Goal: Transaction & Acquisition: Purchase product/service

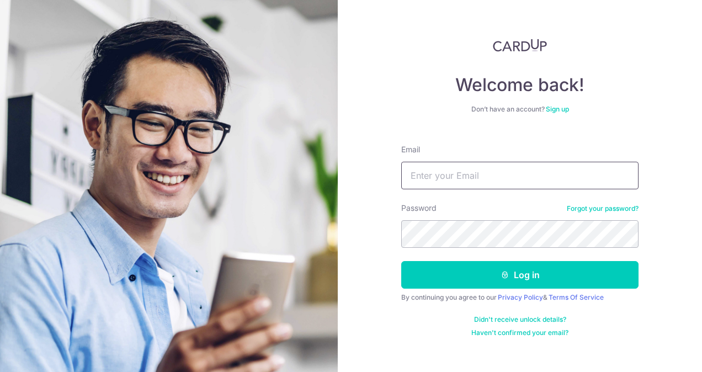
click at [461, 180] on input "Email" at bounding box center [519, 176] width 237 height 28
type input "samantha0107@gmail.com"
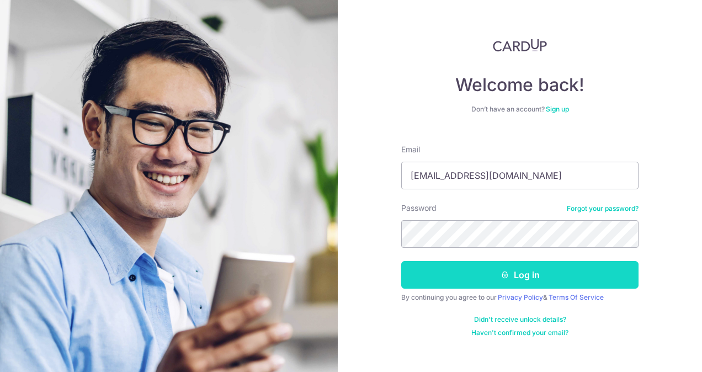
click at [459, 269] on button "Log in" at bounding box center [519, 275] width 237 height 28
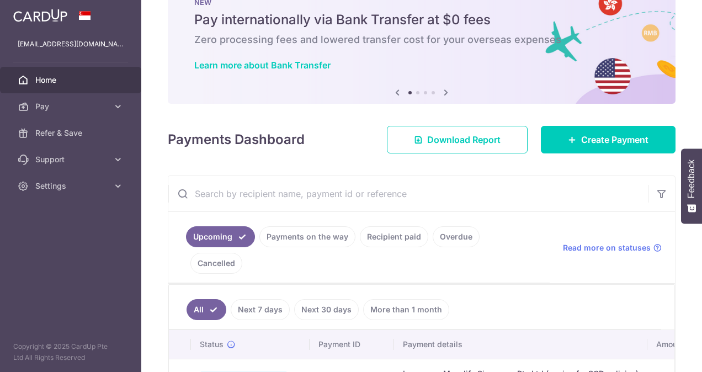
scroll to position [55, 0]
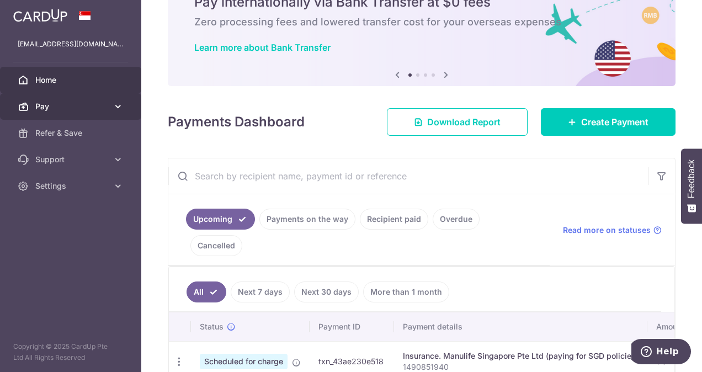
click at [77, 109] on span "Pay" at bounding box center [71, 106] width 73 height 11
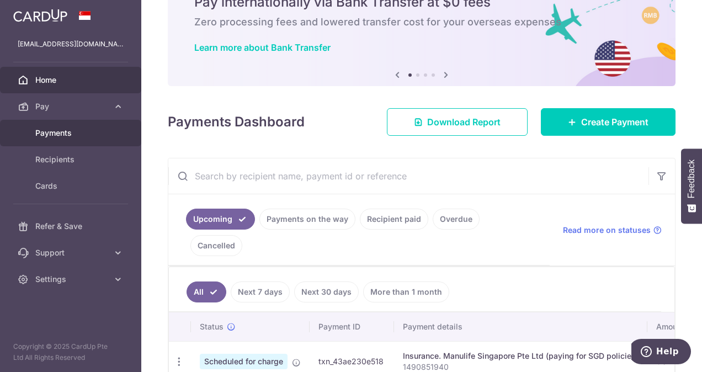
click at [64, 131] on span "Payments" at bounding box center [71, 133] width 73 height 11
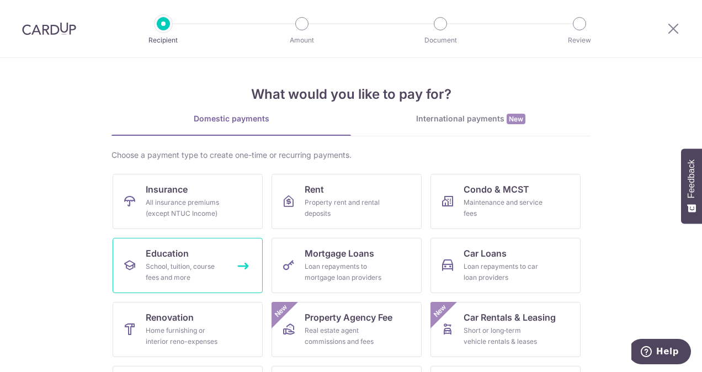
click at [177, 262] on div "School, tuition, course fees and more" at bounding box center [186, 272] width 80 height 22
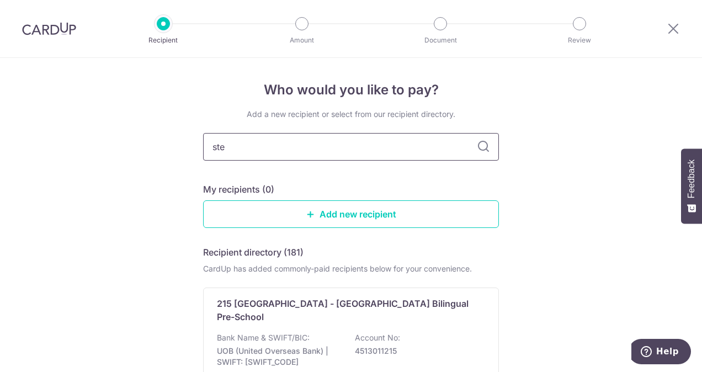
type input "step"
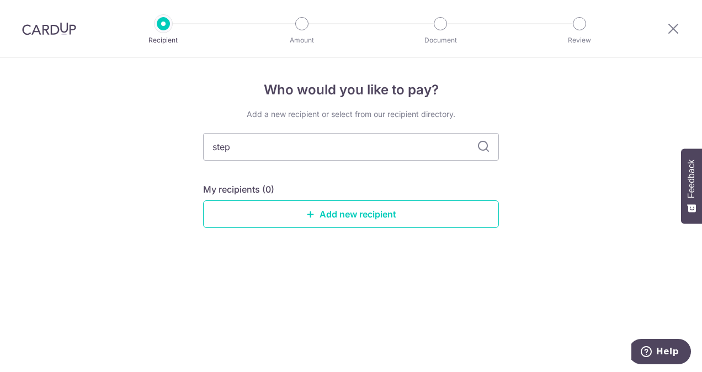
click at [485, 150] on icon at bounding box center [483, 146] width 13 height 13
drag, startPoint x: 255, startPoint y: 145, endPoint x: 178, endPoint y: 145, distance: 77.3
click at [178, 146] on div "Who would you like to pay? Add a new recipient or select from our recipient dir…" at bounding box center [351, 215] width 702 height 314
type input "education"
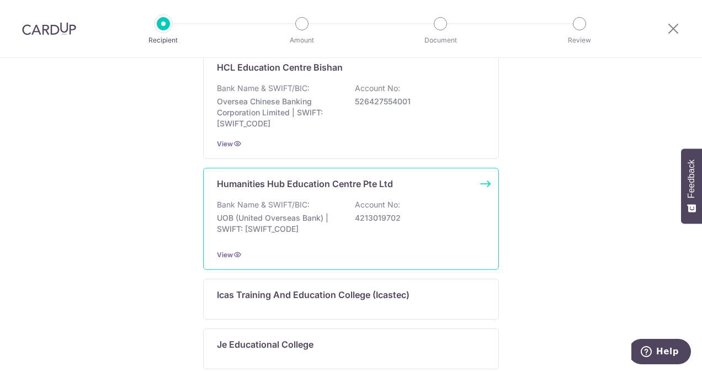
scroll to position [769, 0]
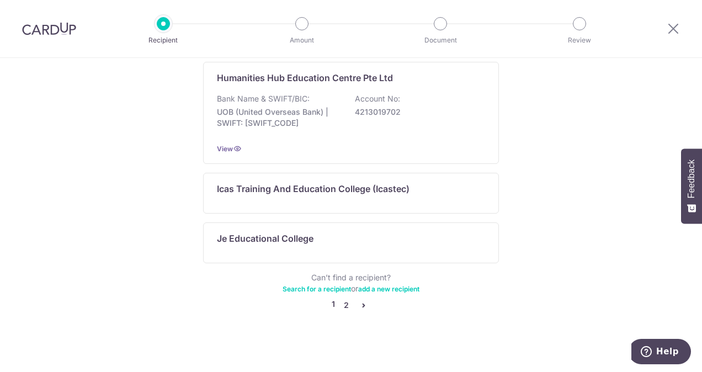
click at [343, 304] on link "2" at bounding box center [346, 305] width 13 height 13
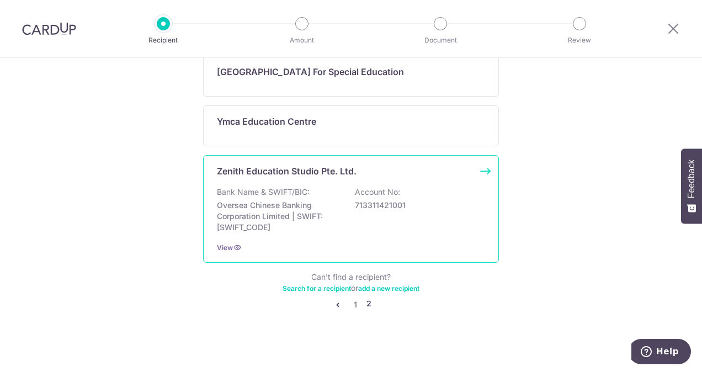
scroll to position [432, 0]
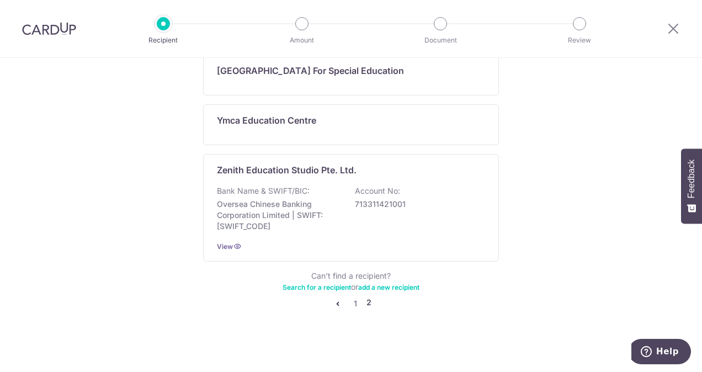
click at [373, 287] on link "add a new recipient" at bounding box center [388, 287] width 61 height 8
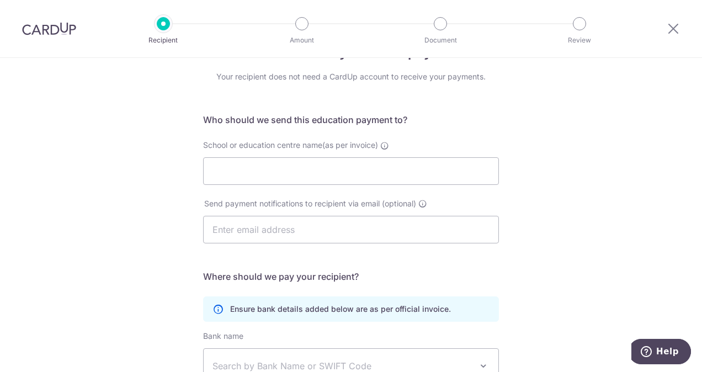
scroll to position [55, 0]
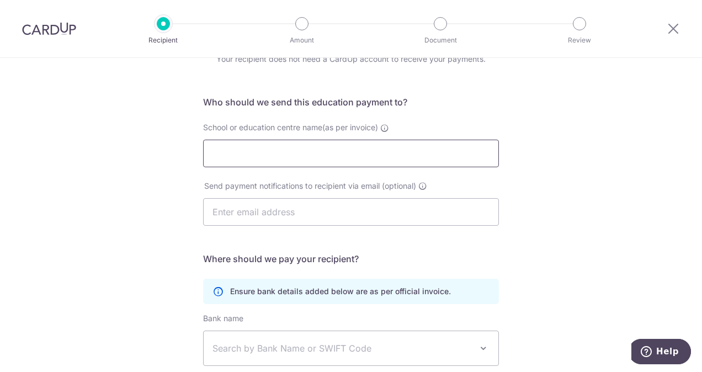
click at [267, 151] on input "School or education centre name(as per invoice)" at bounding box center [351, 154] width 296 height 28
type input "Step Education Pte Ltd"
click at [290, 211] on input "text" at bounding box center [351, 212] width 296 height 28
click at [604, 219] on div "Who would you like to pay? Your recipient does not need a CardUp account to rec…" at bounding box center [351, 266] width 702 height 526
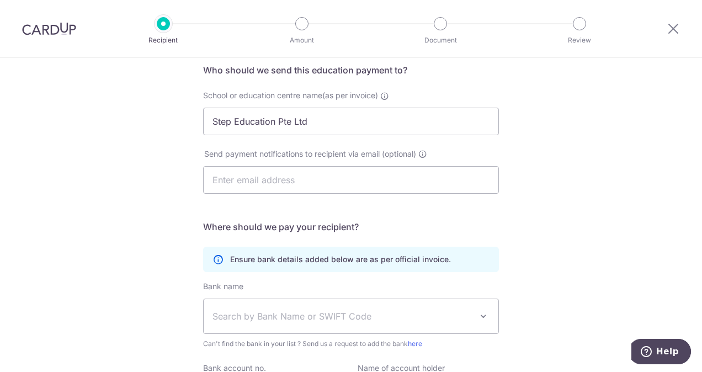
scroll to position [110, 0]
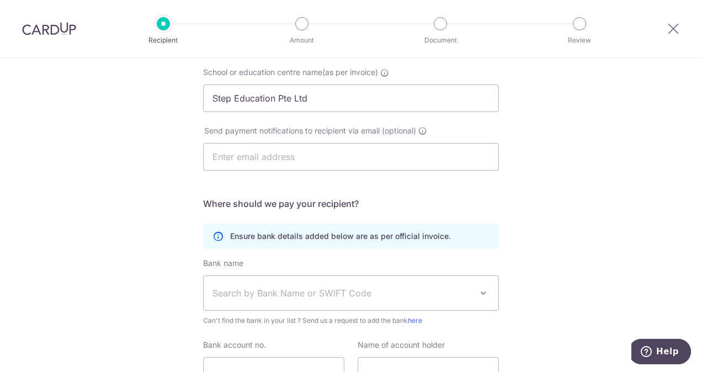
click at [244, 290] on span "Search by Bank Name or SWIFT Code" at bounding box center [343, 293] width 260 height 13
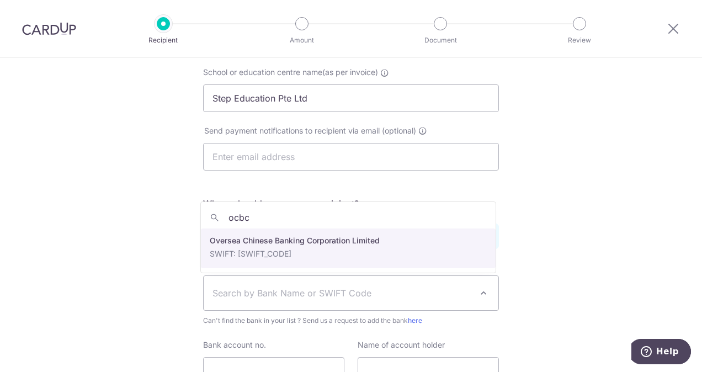
type input "ocbc"
select select "12"
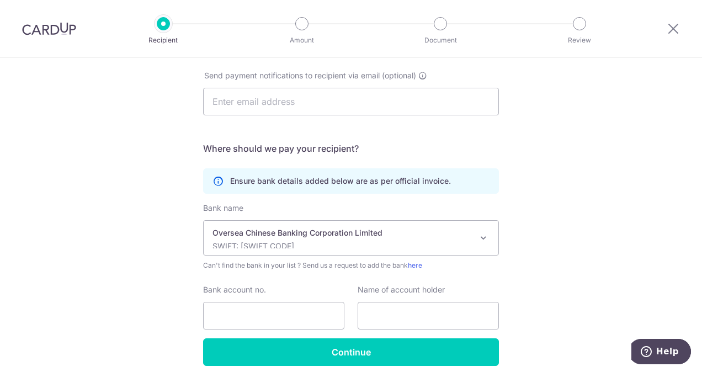
scroll to position [210, 0]
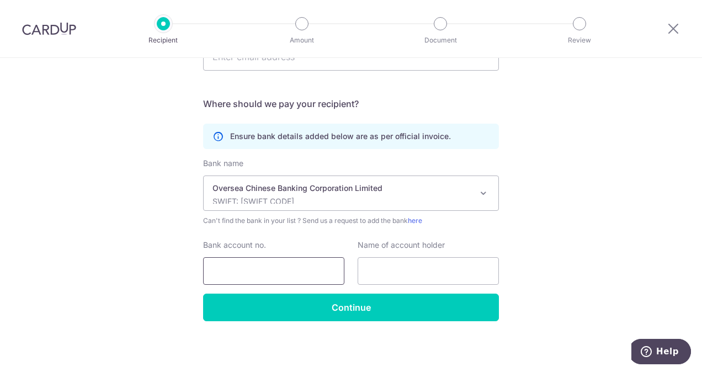
click at [269, 265] on input "Bank account no." at bounding box center [273, 271] width 141 height 28
type input "601545007001"
click at [399, 270] on input "text" at bounding box center [428, 271] width 141 height 28
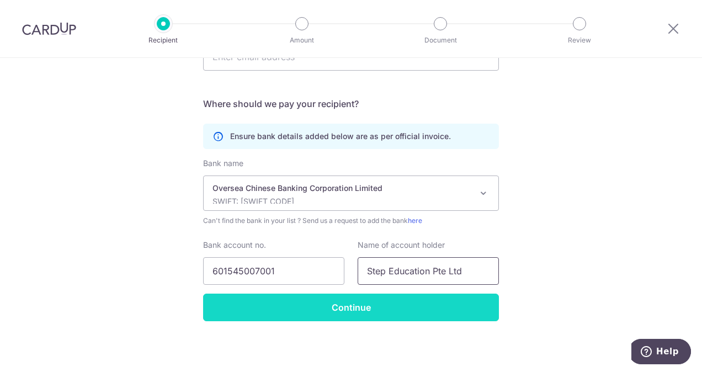
type input "Step Education Pte Ltd"
click at [404, 309] on input "Continue" at bounding box center [351, 308] width 296 height 28
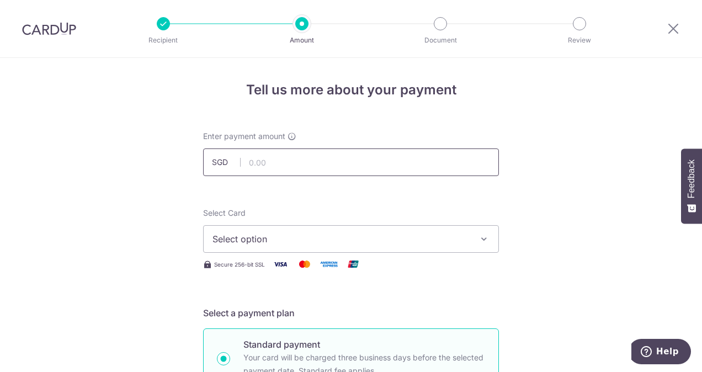
click at [311, 163] on input "text" at bounding box center [351, 163] width 296 height 28
type input "323.73"
click at [248, 239] on span "Select option" at bounding box center [341, 238] width 257 height 13
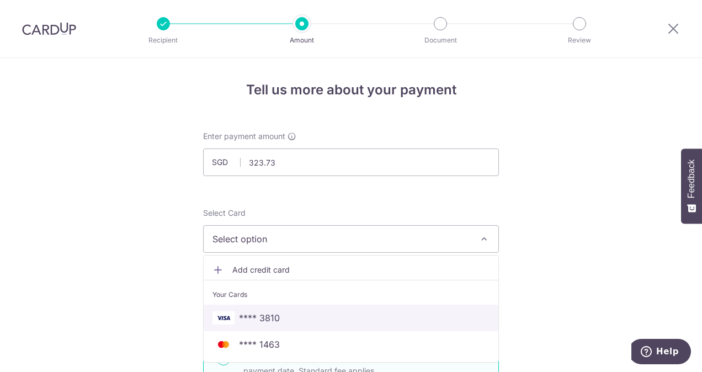
click at [271, 318] on span "**** 3810" at bounding box center [259, 317] width 41 height 13
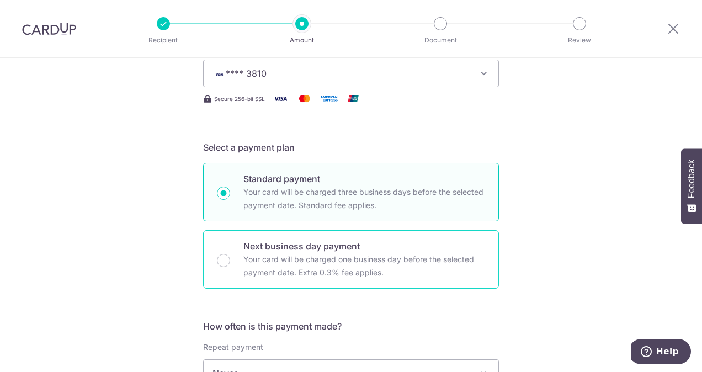
scroll to position [276, 0]
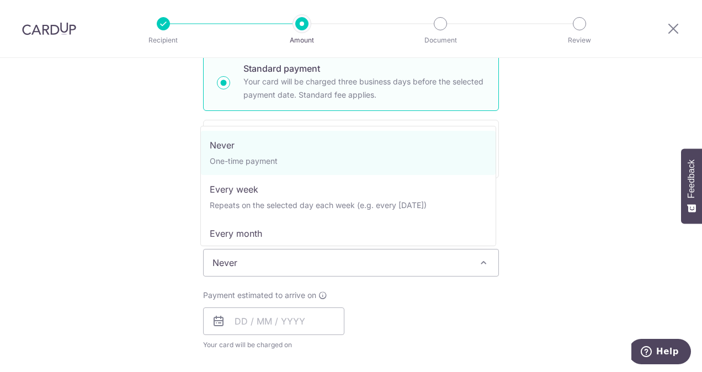
click at [282, 266] on span "Never" at bounding box center [351, 263] width 295 height 27
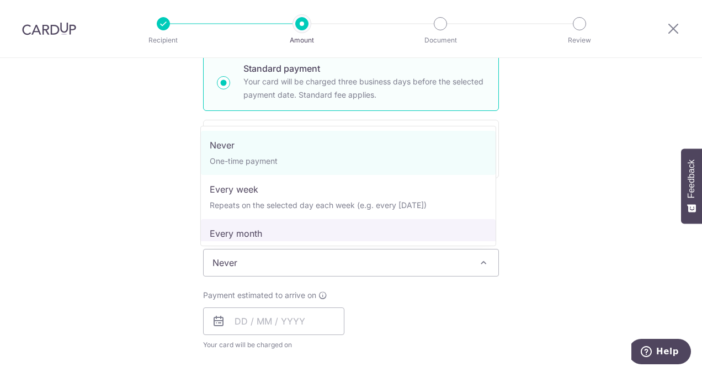
select select "3"
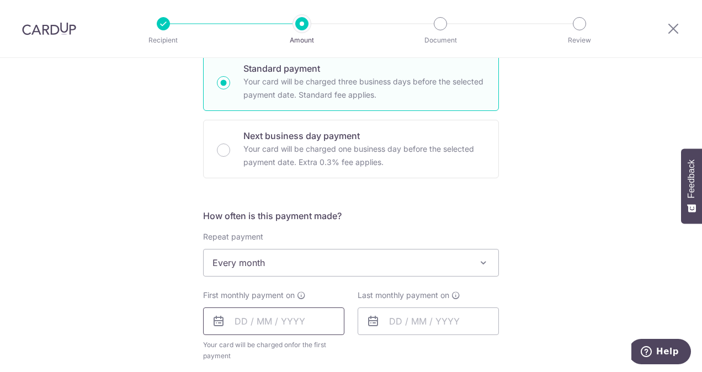
click at [231, 318] on input "text" at bounding box center [273, 322] width 141 height 28
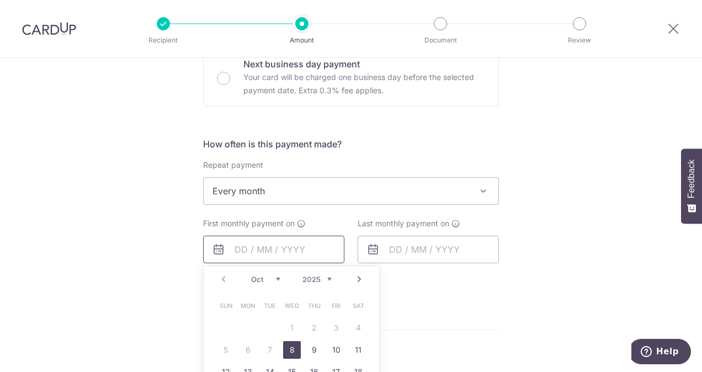
scroll to position [387, 0]
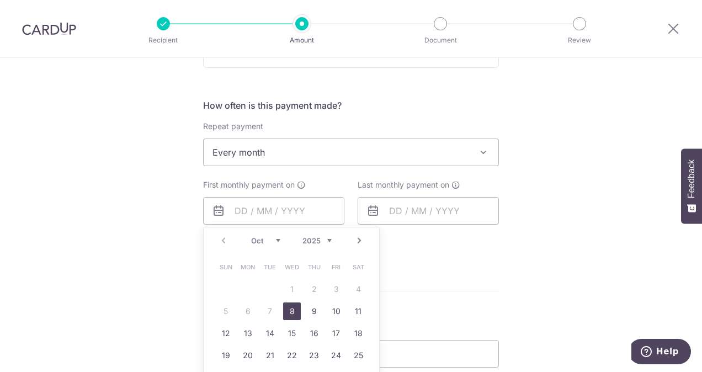
click at [289, 307] on link "8" at bounding box center [292, 312] width 18 height 18
type input "08/10/2025"
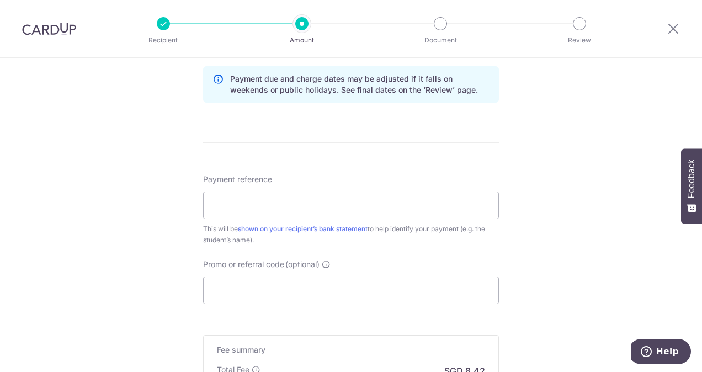
scroll to position [663, 0]
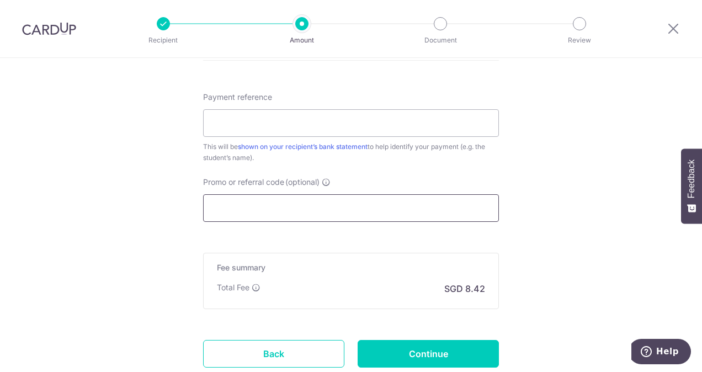
click at [368, 205] on input "Promo or referral code (optional)" at bounding box center [351, 208] width 296 height 28
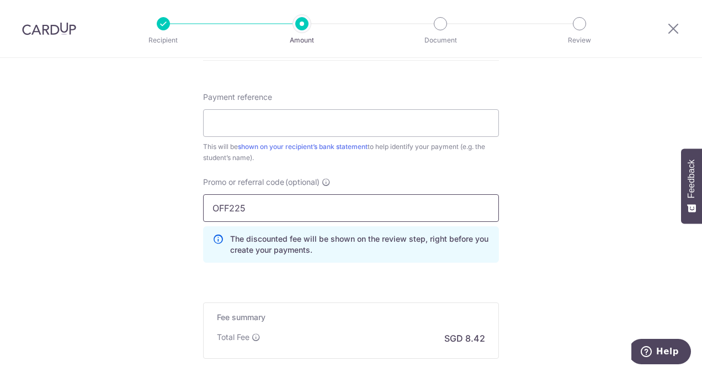
type input "OFF225"
click at [392, 115] on input "Payment reference" at bounding box center [351, 123] width 296 height 28
click at [310, 126] on input "Payment reference" at bounding box center [351, 123] width 296 height 28
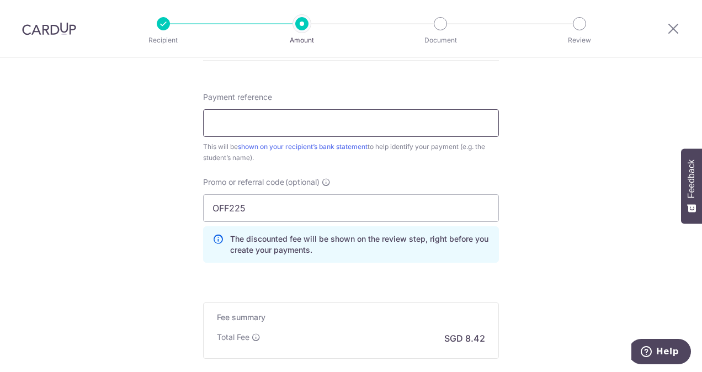
click at [310, 126] on input "Payment reference" at bounding box center [351, 123] width 296 height 28
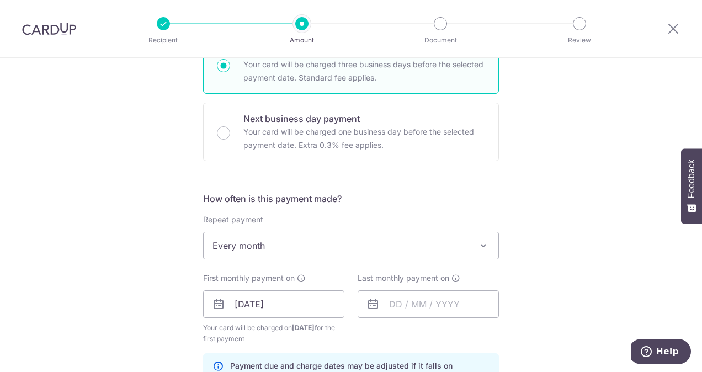
scroll to position [291, 0]
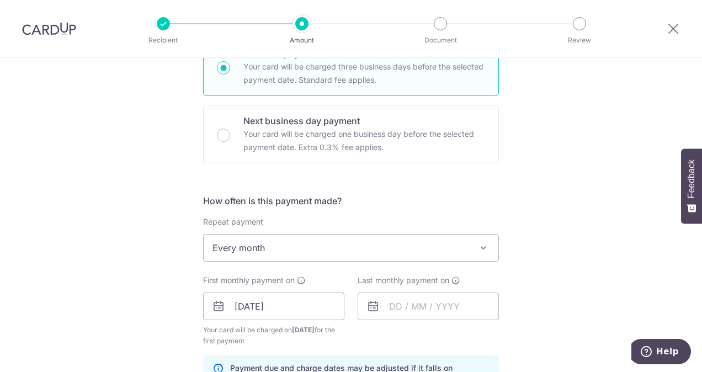
type input "[PERSON_NAME] [PERSON_NAME] Oct fees"
click at [366, 246] on span "Every month" at bounding box center [351, 248] width 295 height 27
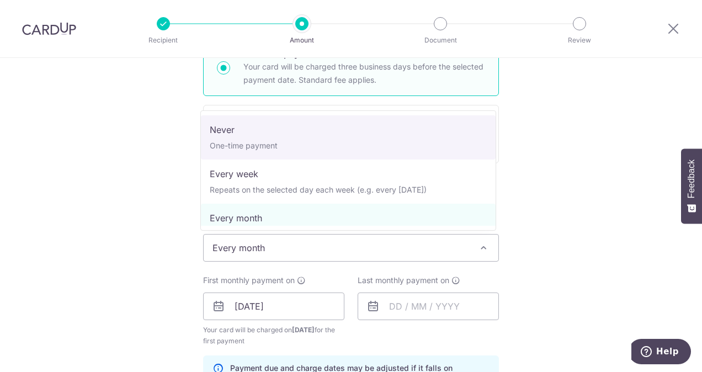
select select "1"
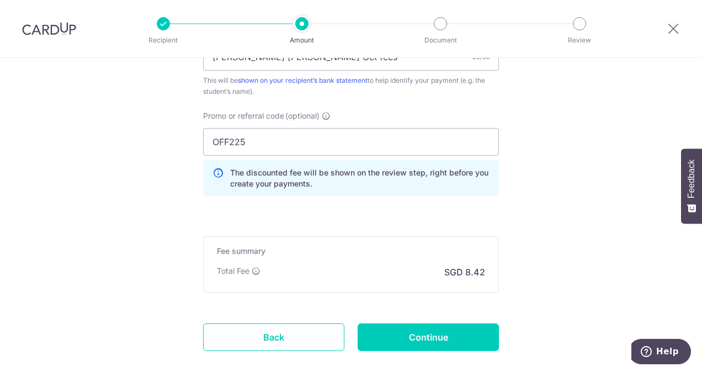
scroll to position [773, 0]
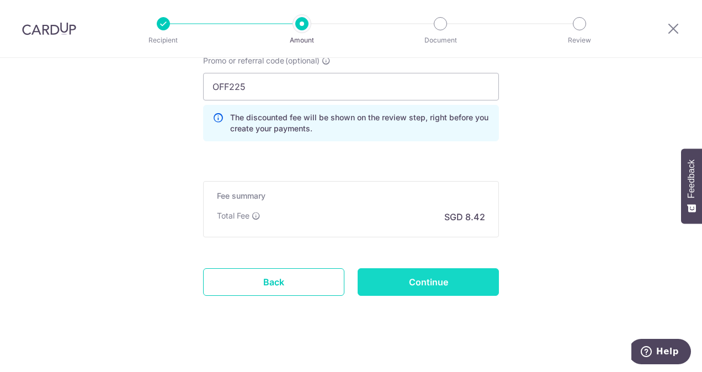
click at [462, 278] on input "Continue" at bounding box center [428, 282] width 141 height 28
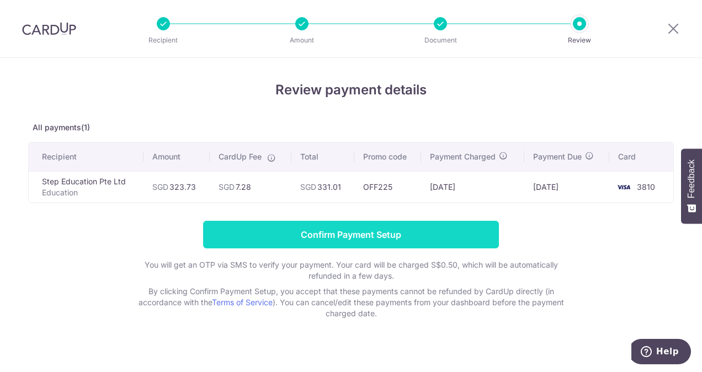
click at [442, 237] on input "Confirm Payment Setup" at bounding box center [351, 235] width 296 height 28
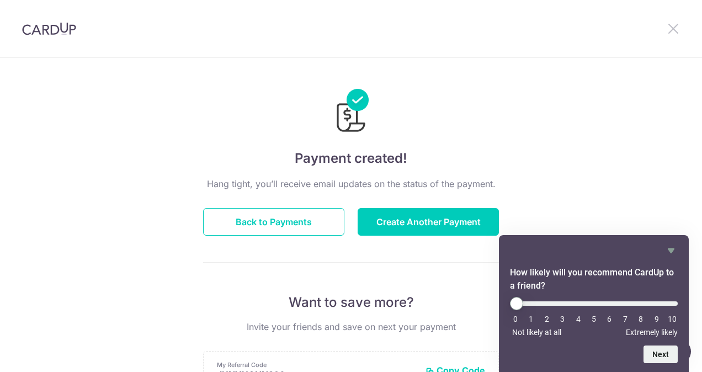
click at [676, 27] on icon at bounding box center [673, 29] width 13 height 14
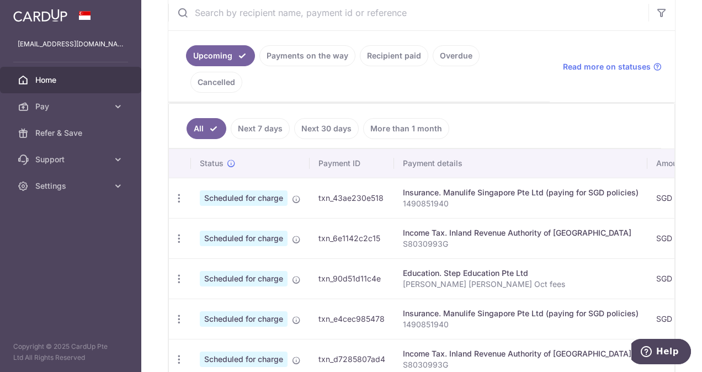
scroll to position [221, 0]
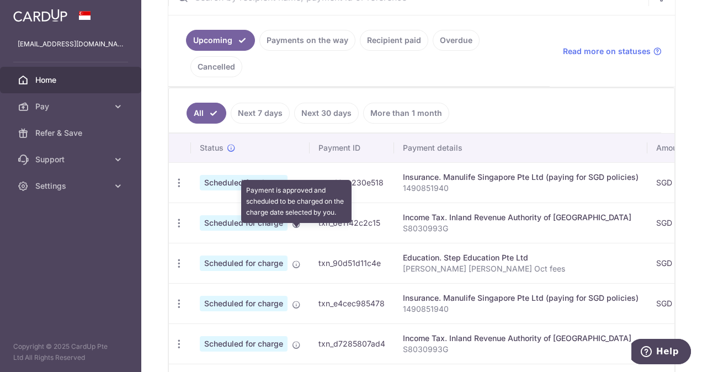
click at [295, 260] on icon at bounding box center [296, 264] width 9 height 9
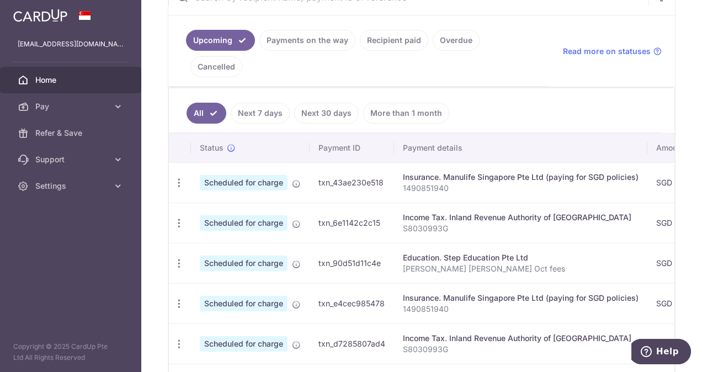
click at [249, 256] on span "Scheduled for charge" at bounding box center [244, 263] width 88 height 15
click at [178, 258] on icon "button" at bounding box center [179, 264] width 12 height 12
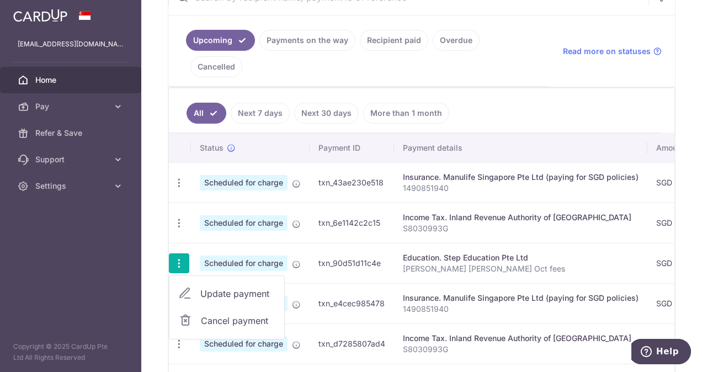
click at [202, 287] on span "Update payment" at bounding box center [237, 293] width 75 height 13
radio input "true"
type input "323.73"
type input "08/10/2025"
type input "[PERSON_NAME] [PERSON_NAME] Oct fees"
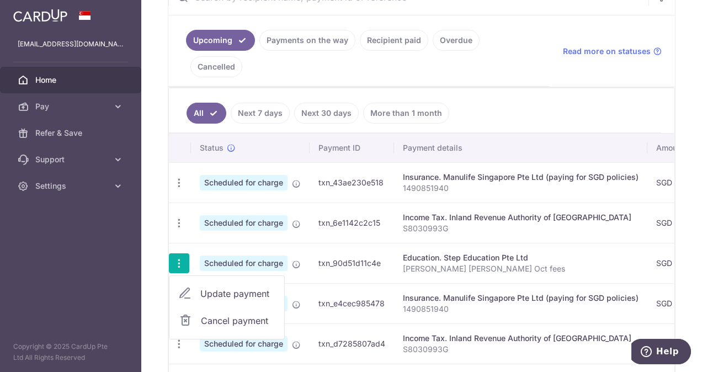
type input "OFF225"
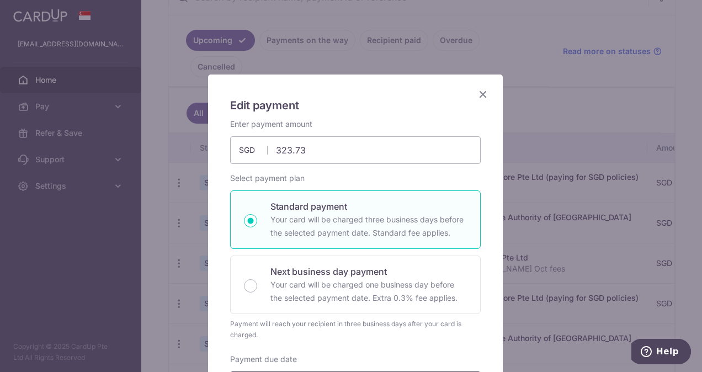
scroll to position [0, 0]
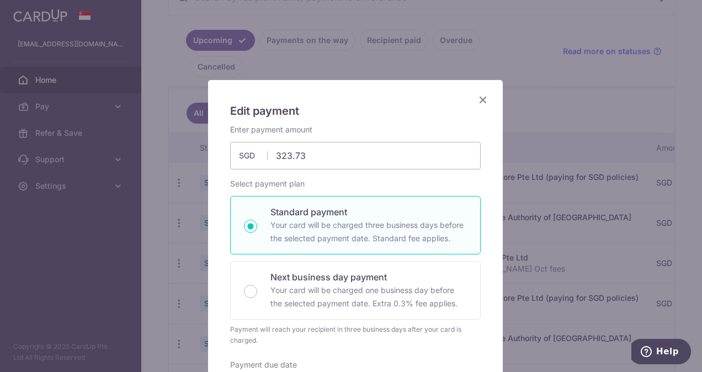
click at [479, 99] on icon "Close" at bounding box center [483, 100] width 13 height 14
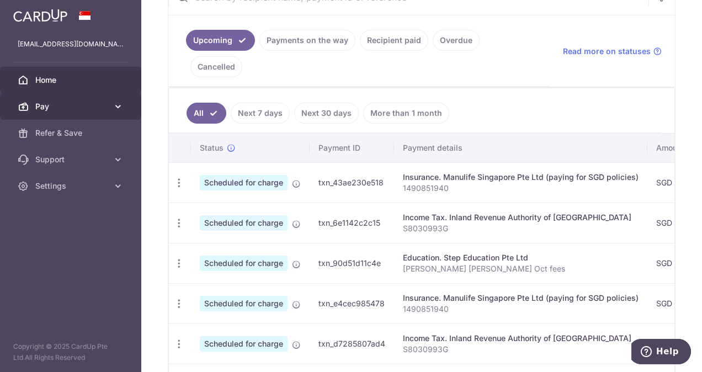
click at [78, 112] on link "Pay" at bounding box center [70, 106] width 141 height 27
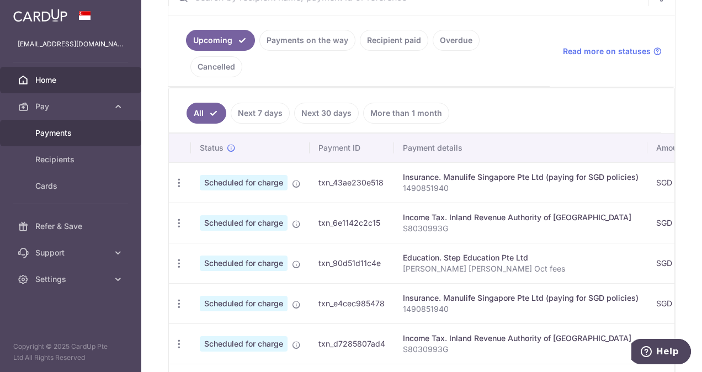
click at [69, 135] on span "Payments" at bounding box center [71, 133] width 73 height 11
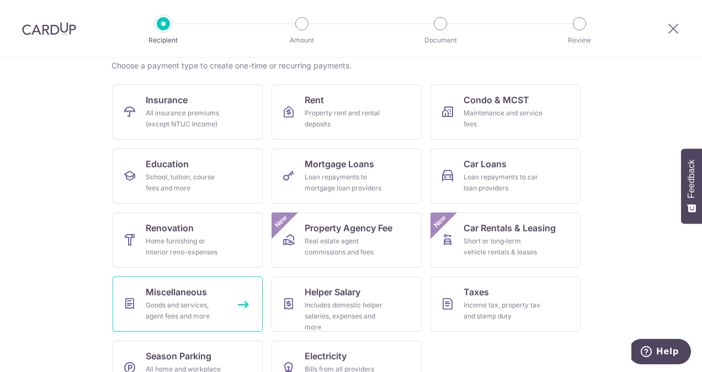
scroll to position [66, 0]
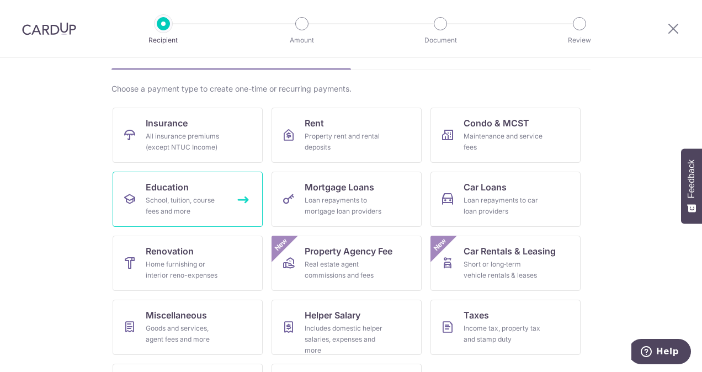
click at [186, 200] on div "School, tuition, course fees and more" at bounding box center [186, 206] width 80 height 22
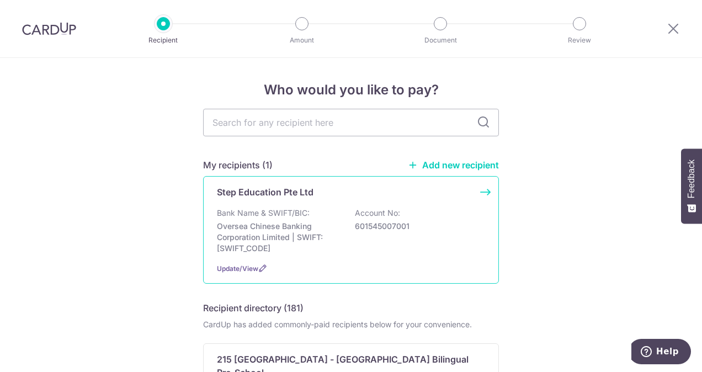
click at [481, 189] on div "Step Education Pte Ltd Bank Name & SWIFT/BIC: Oversea Chinese Banking Corporati…" at bounding box center [351, 230] width 296 height 108
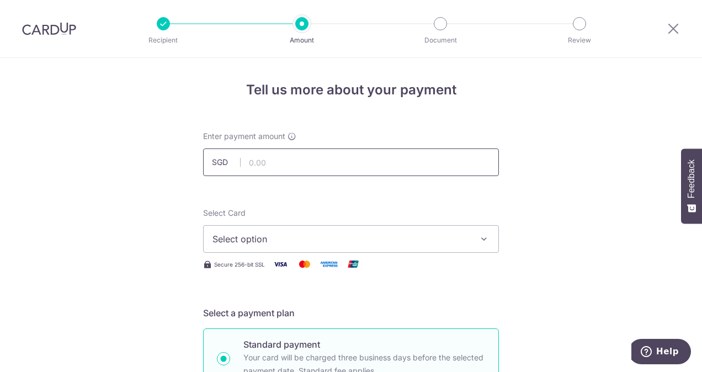
click at [326, 163] on input "text" at bounding box center [351, 163] width 296 height 28
type input "323.73"
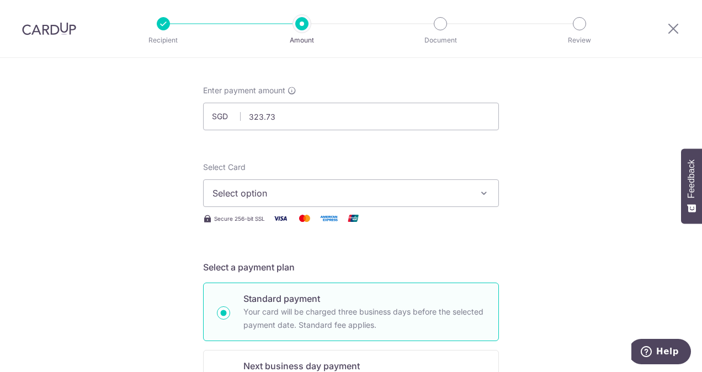
scroll to position [110, 0]
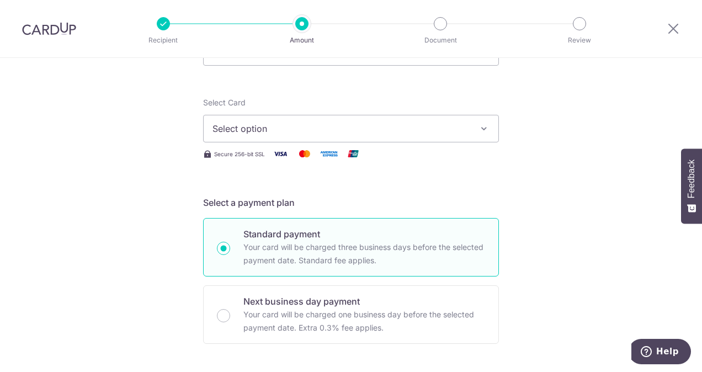
click at [277, 135] on button "Select option" at bounding box center [351, 129] width 296 height 28
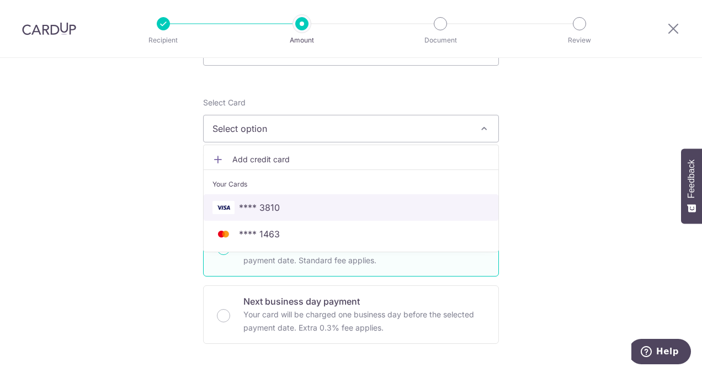
click at [262, 207] on span "**** 3810" at bounding box center [259, 207] width 41 height 13
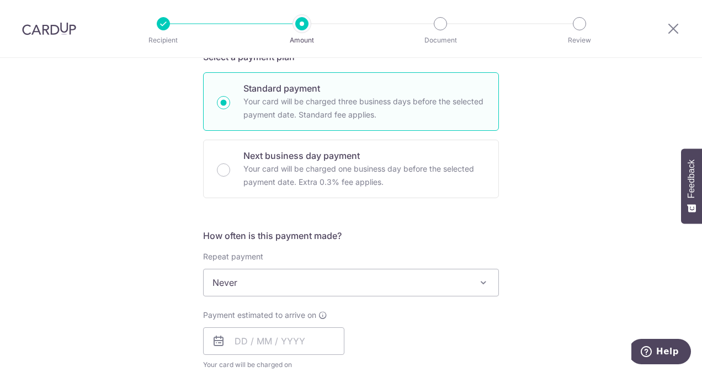
scroll to position [276, 0]
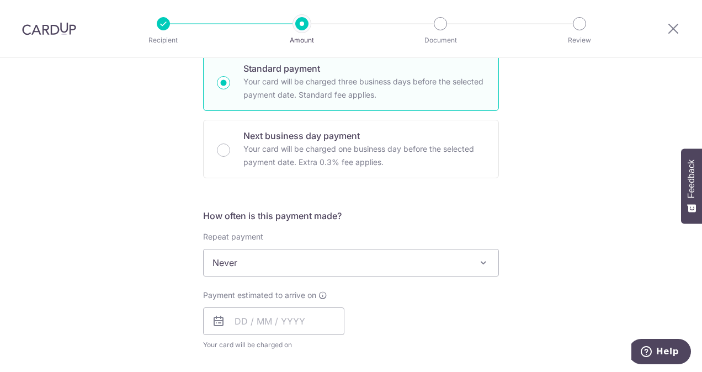
click at [290, 261] on span "Never" at bounding box center [351, 263] width 295 height 27
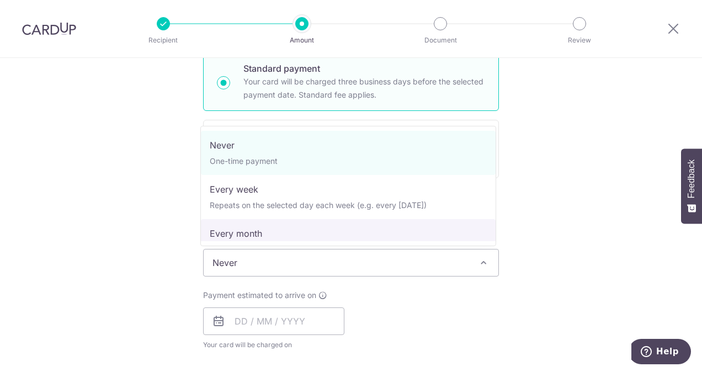
select select "3"
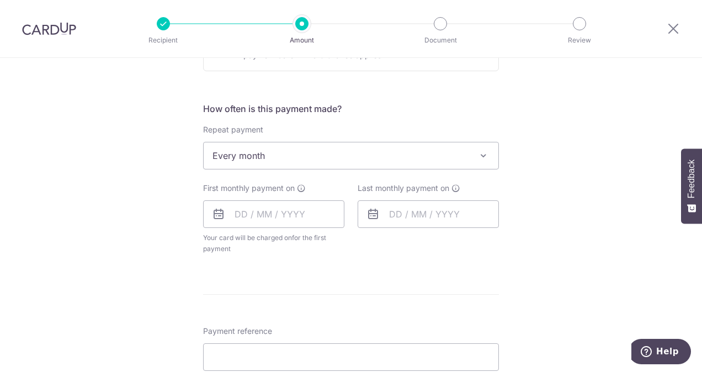
scroll to position [387, 0]
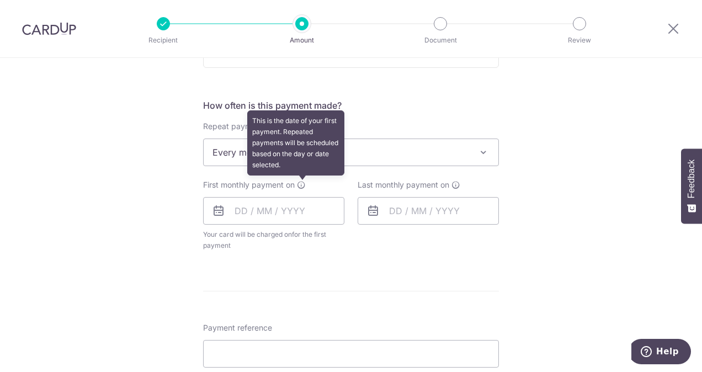
click at [299, 184] on icon at bounding box center [301, 185] width 9 height 9
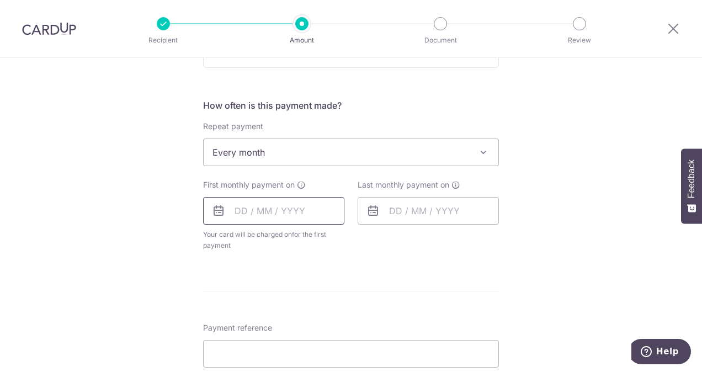
click at [242, 214] on input "text" at bounding box center [273, 211] width 141 height 28
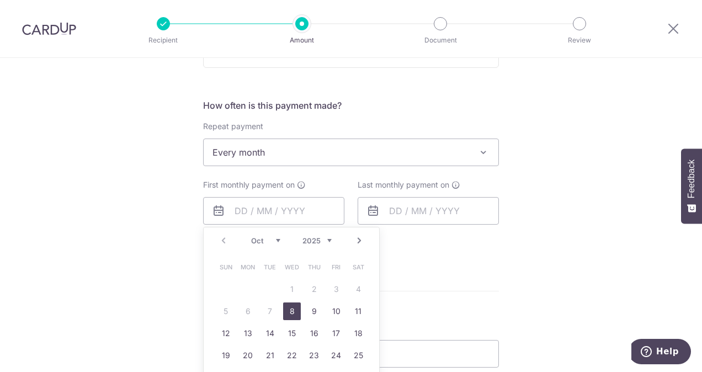
click at [356, 242] on link "Next" at bounding box center [359, 240] width 13 height 13
click at [273, 313] on link "4" at bounding box center [270, 312] width 18 height 18
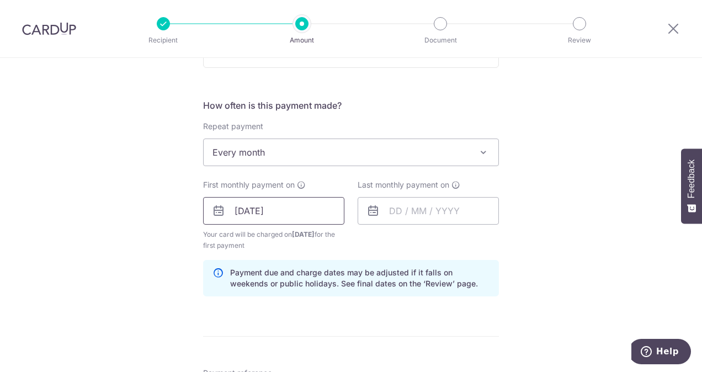
click at [293, 213] on input "[DATE]" at bounding box center [273, 211] width 141 height 28
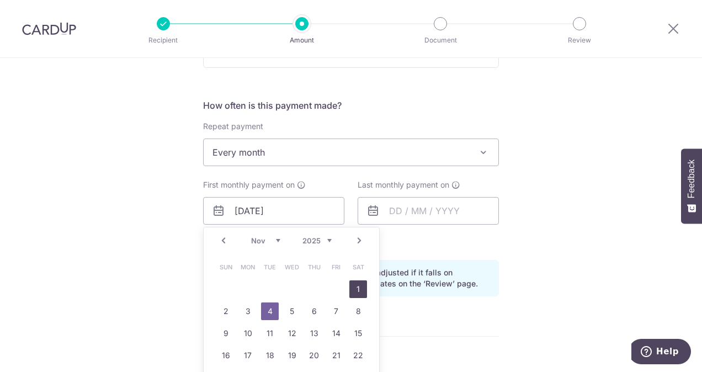
click at [353, 289] on link "1" at bounding box center [359, 290] width 18 height 18
type input "[DATE]"
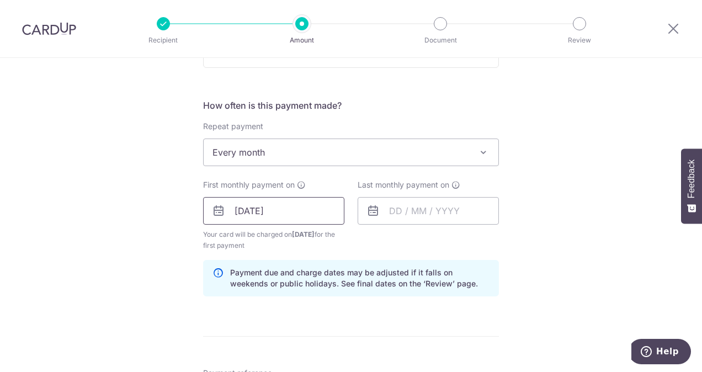
click at [308, 205] on input "[DATE]" at bounding box center [273, 211] width 141 height 28
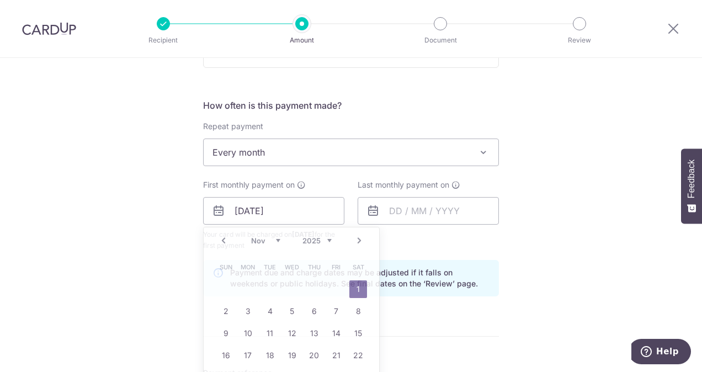
click at [445, 297] on div "How often is this payment made? Repeat payment Never Every week Every month Eve…" at bounding box center [351, 202] width 296 height 207
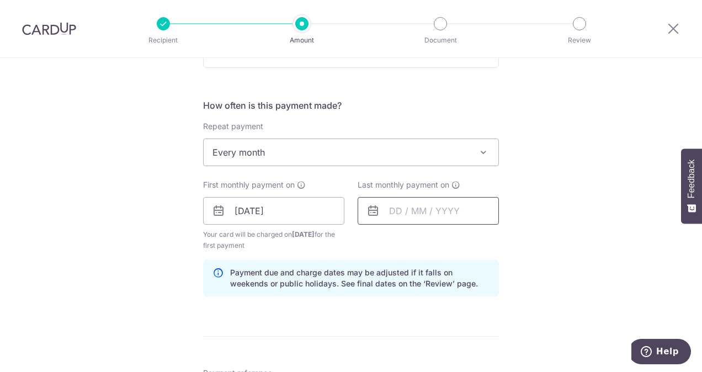
click at [429, 207] on input "text" at bounding box center [428, 211] width 141 height 28
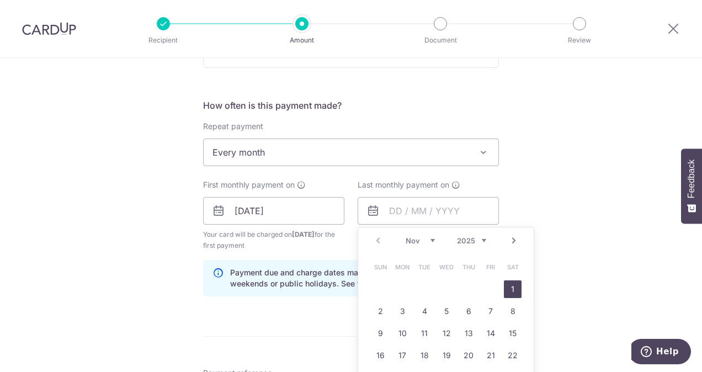
click at [511, 242] on link "Next" at bounding box center [513, 240] width 13 height 13
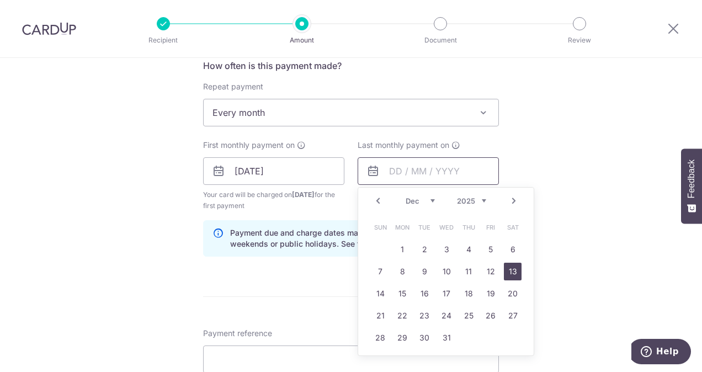
scroll to position [442, 0]
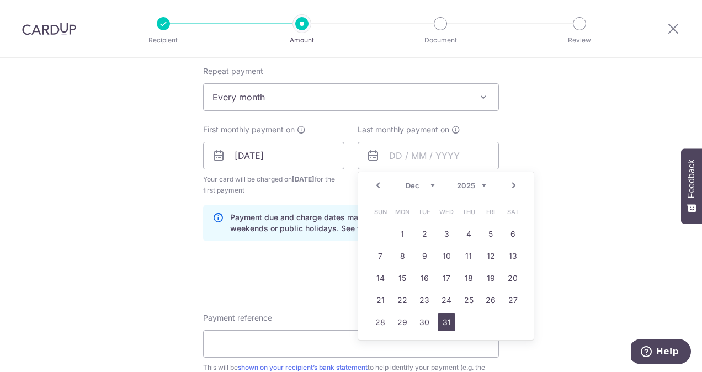
click at [445, 323] on link "31" at bounding box center [447, 323] width 18 height 18
type input "31/12/2025"
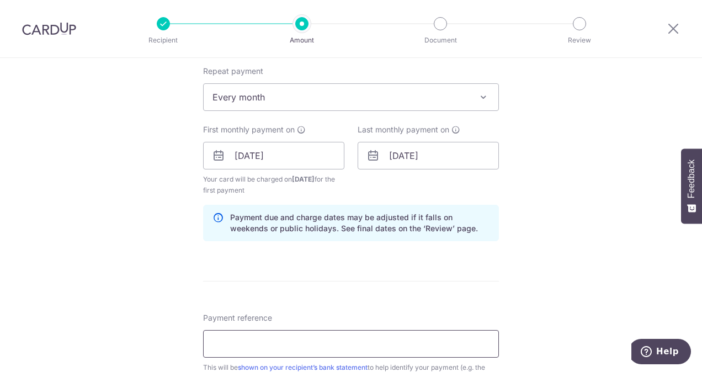
click at [319, 343] on input "Payment reference" at bounding box center [351, 344] width 296 height 28
type input "Koh Tze Feng Andrick Oct fees"
type input "OFF225"
click at [319, 343] on input "Koh Tze Feng Andrick Oct fees" at bounding box center [351, 344] width 296 height 28
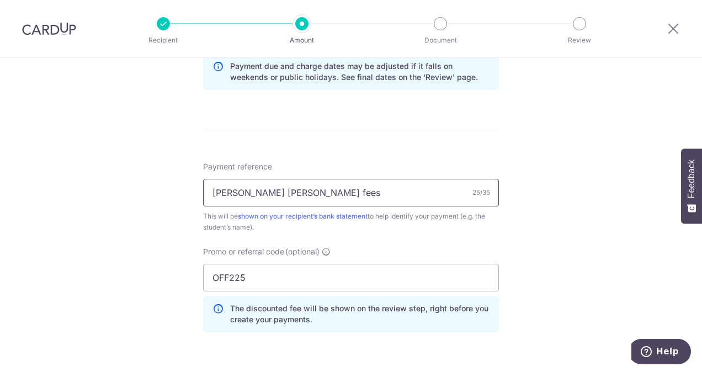
scroll to position [607, 0]
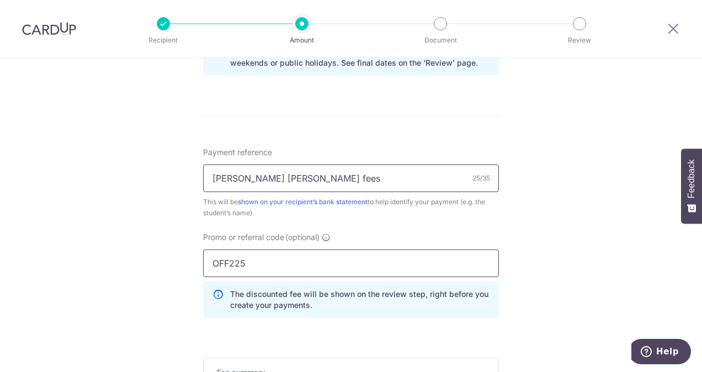
type input "[PERSON_NAME] [PERSON_NAME] fees"
drag, startPoint x: 320, startPoint y: 259, endPoint x: 50, endPoint y: 255, distance: 269.5
click at [50, 255] on div "Tell us more about your payment Enter payment amount SGD 323.73 323.73 Select C…" at bounding box center [351, 3] width 702 height 1105
paste input "REC18"
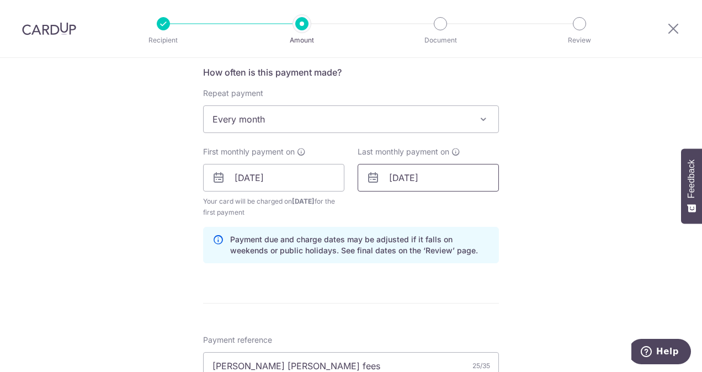
scroll to position [442, 0]
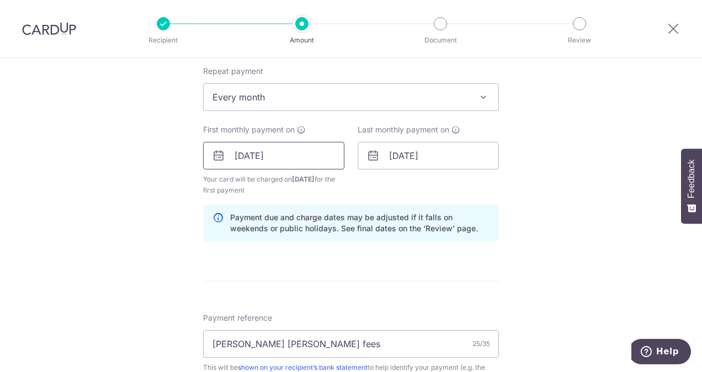
type input "REC185"
click at [276, 160] on input "01/11/2025" at bounding box center [273, 156] width 141 height 28
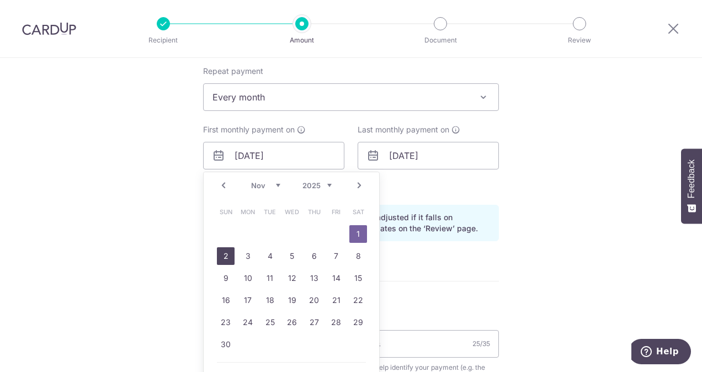
click at [228, 258] on link "2" at bounding box center [226, 256] width 18 height 18
type input "[DATE]"
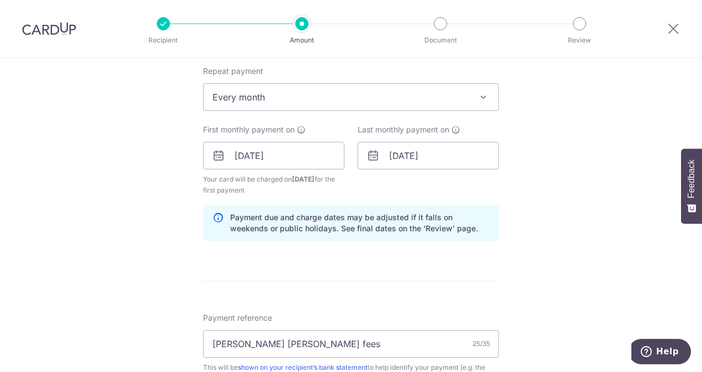
click at [541, 257] on div "Tell us more about your payment Enter payment amount SGD 323.73 323.73 Select C…" at bounding box center [351, 168] width 702 height 1105
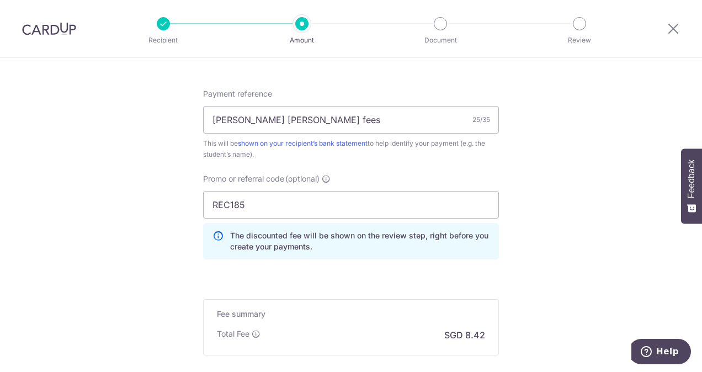
scroll to position [787, 0]
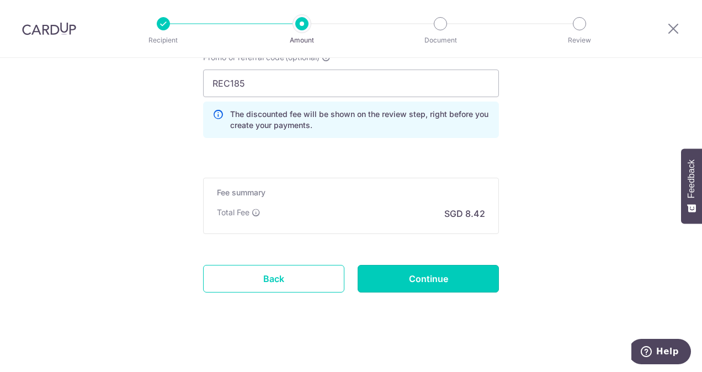
click at [440, 277] on input "Continue" at bounding box center [428, 279] width 141 height 28
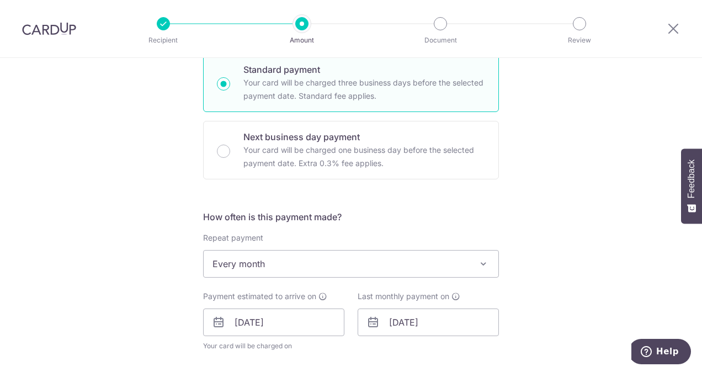
scroll to position [387, 0]
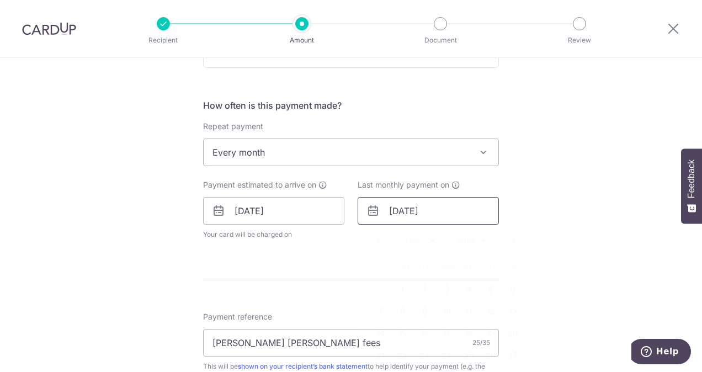
click at [440, 214] on input "[DATE]" at bounding box center [428, 211] width 141 height 28
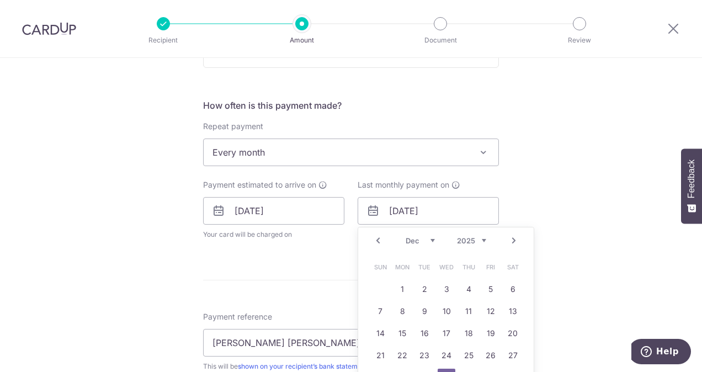
click at [483, 240] on select "2025 2026 2027 2028 2029 2030 2031 2032 2033 2034 2035" at bounding box center [471, 240] width 29 height 9
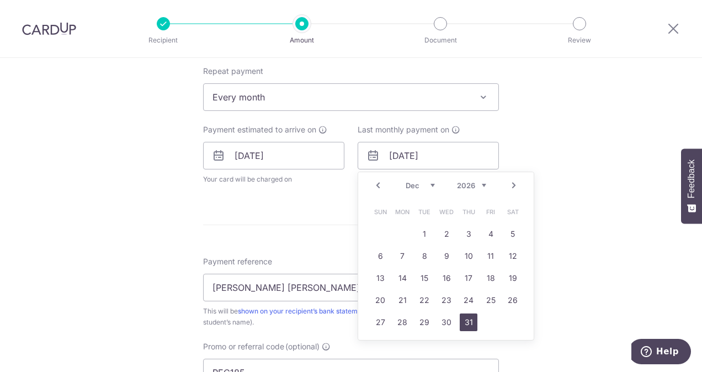
click at [468, 322] on link "31" at bounding box center [469, 323] width 18 height 18
type input "31/12/2026"
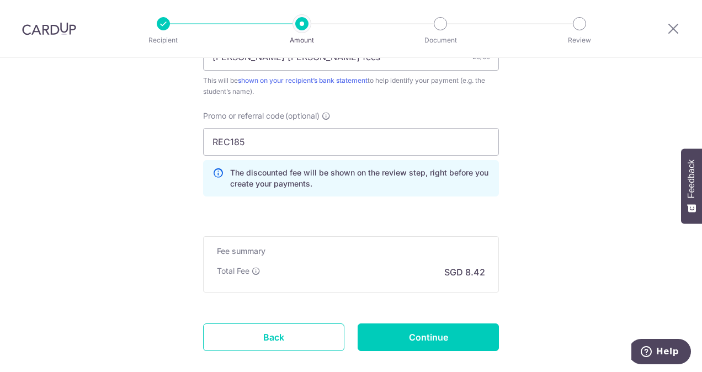
scroll to position [773, 0]
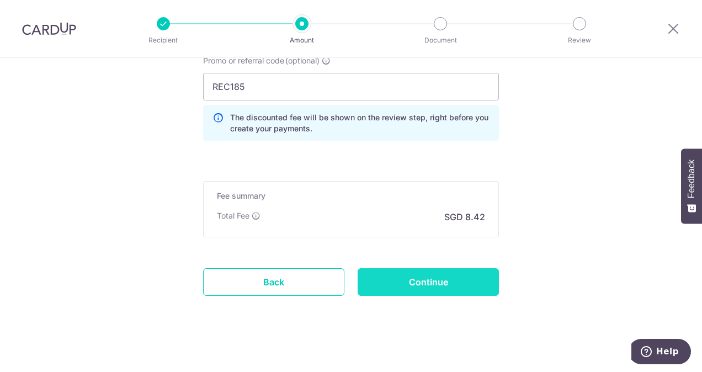
click at [469, 283] on input "Continue" at bounding box center [428, 282] width 141 height 28
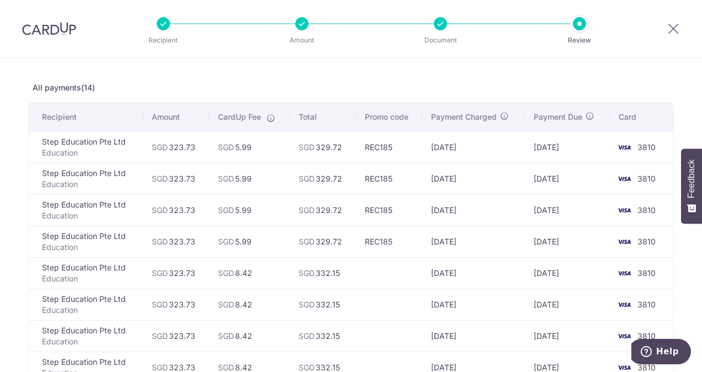
scroll to position [55, 0]
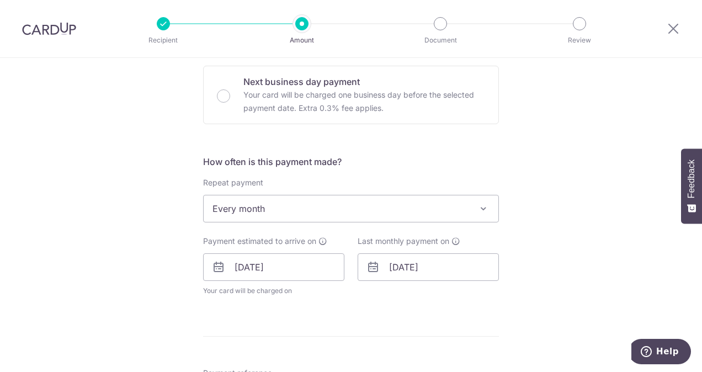
scroll to position [331, 0]
click at [443, 261] on input "[DATE]" at bounding box center [428, 266] width 141 height 28
click at [432, 295] on select "Jan Feb Mar Apr May Jun Jul Aug Sep Oct Nov Dec" at bounding box center [420, 296] width 29 height 9
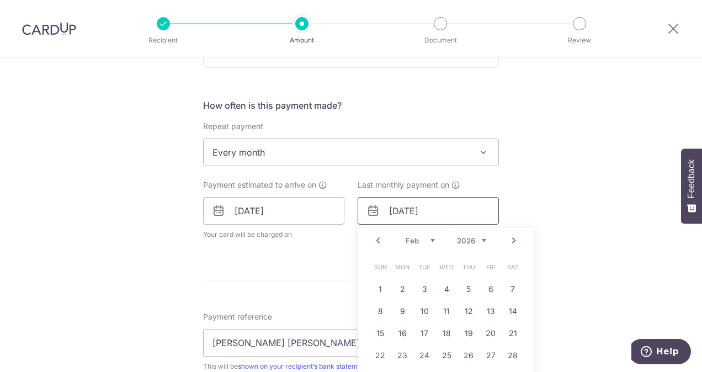
scroll to position [497, 0]
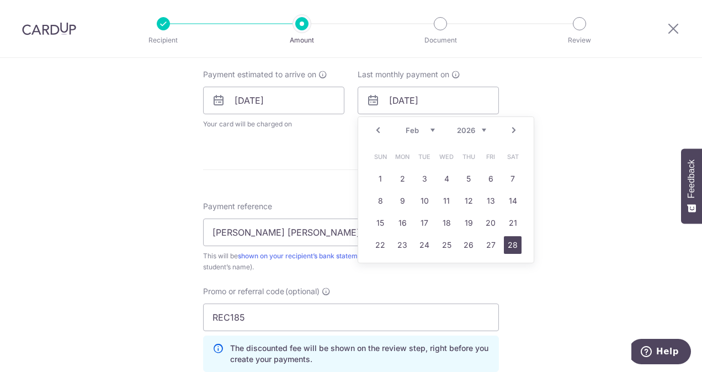
click at [510, 244] on link "28" at bounding box center [513, 245] width 18 height 18
type input "28/02/2026"
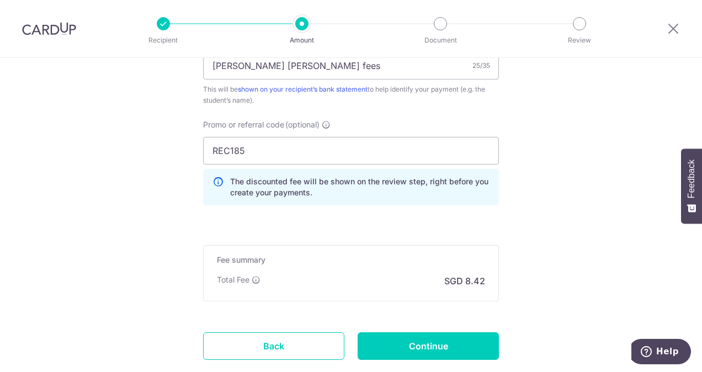
scroll to position [718, 0]
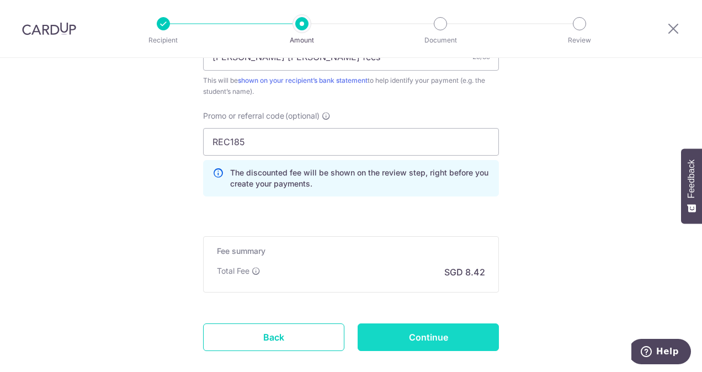
click at [482, 333] on input "Continue" at bounding box center [428, 338] width 141 height 28
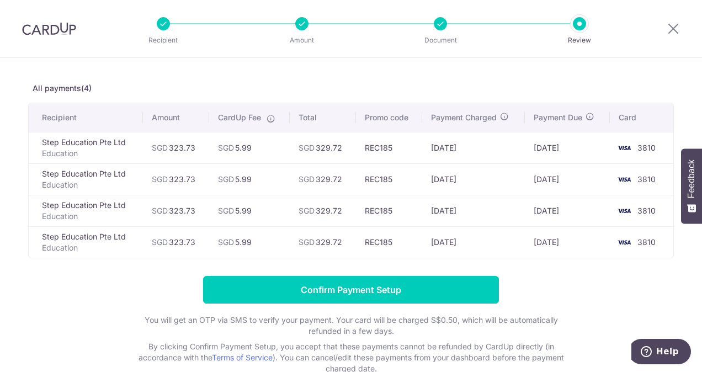
scroll to position [55, 0]
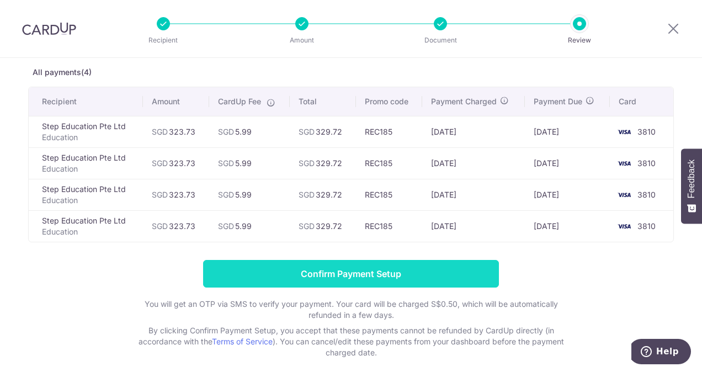
click at [447, 275] on input "Confirm Payment Setup" at bounding box center [351, 274] width 296 height 28
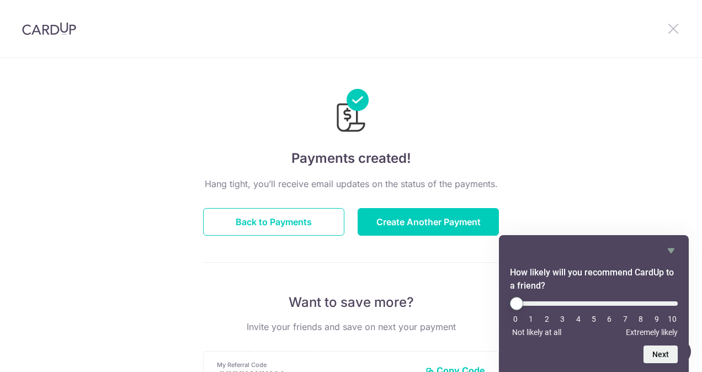
click at [676, 29] on icon at bounding box center [673, 29] width 13 height 14
